Goal: Task Accomplishment & Management: Manage account settings

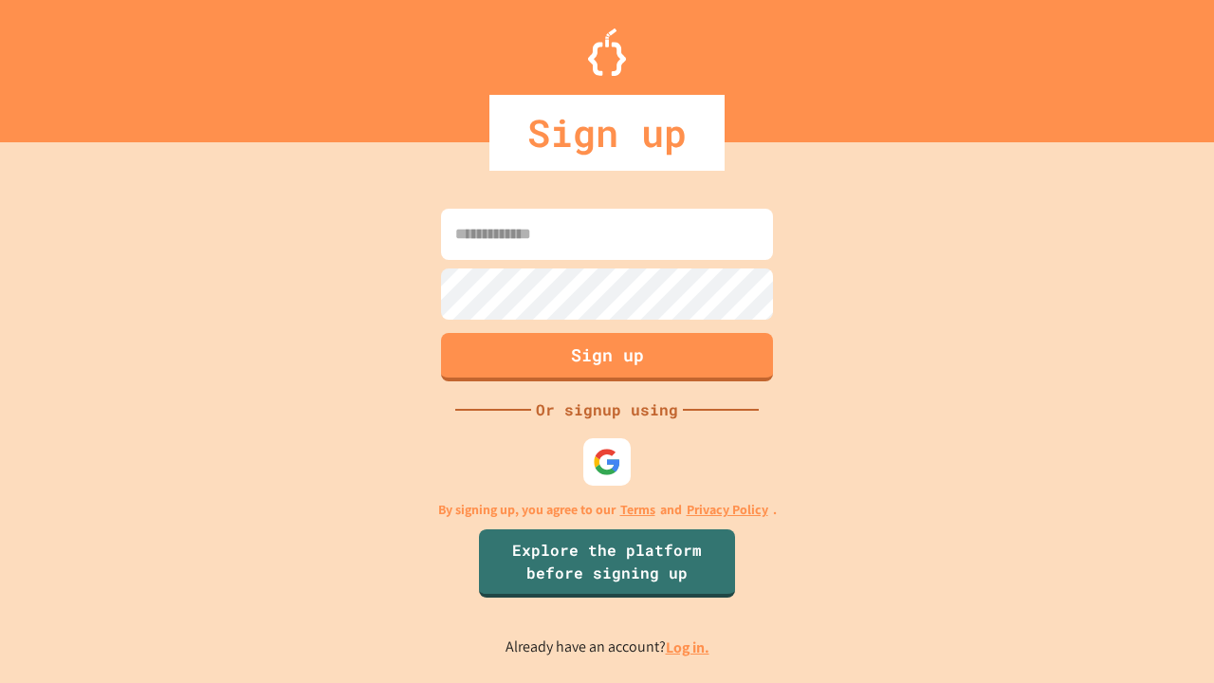
click at [689, 647] on link "Log in." at bounding box center [688, 647] width 44 height 20
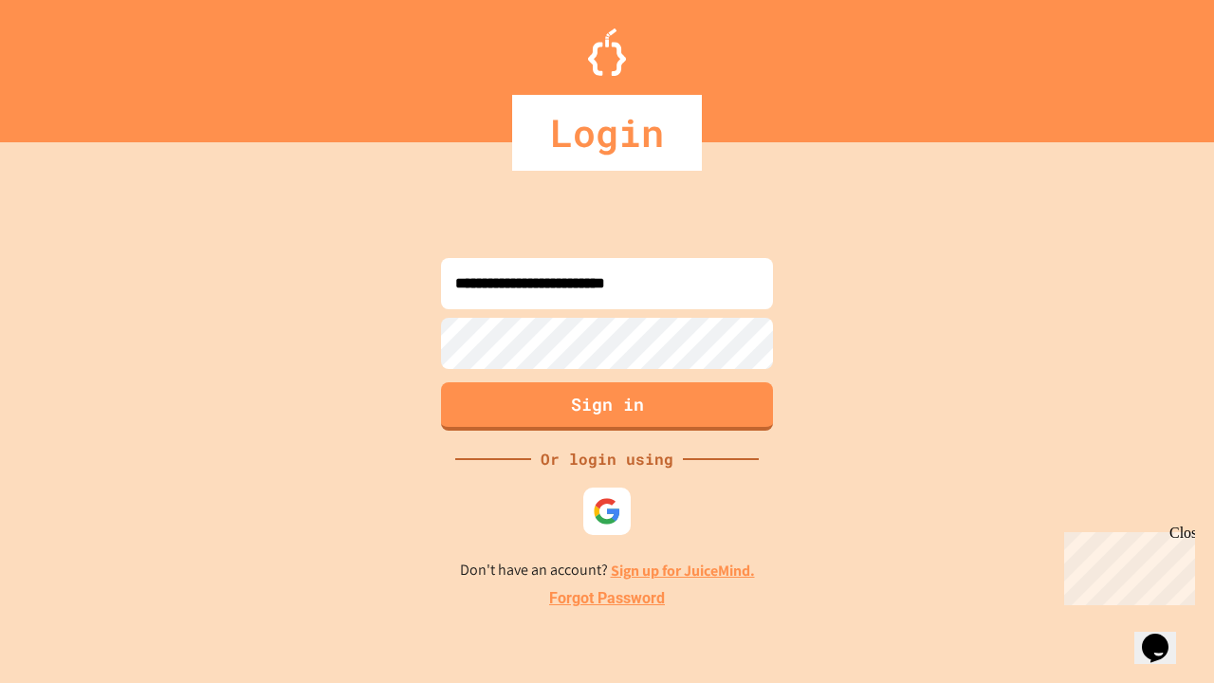
type input "**********"
